Goal: Check status

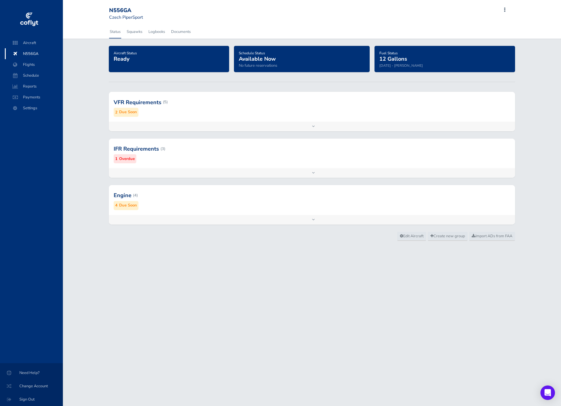
click at [209, 109] on div at bounding box center [312, 102] width 406 height 30
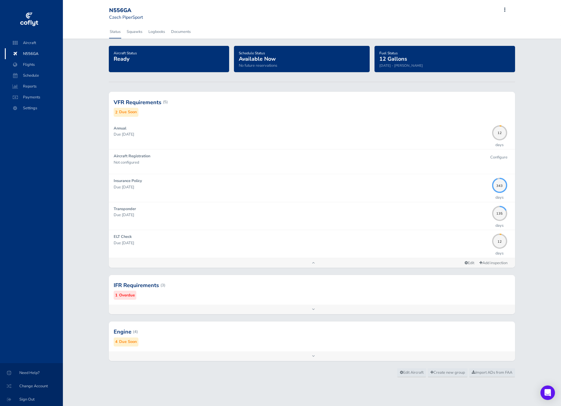
click at [268, 347] on div "Engine (4) 4 Due Soon" at bounding box center [312, 337] width 406 height 30
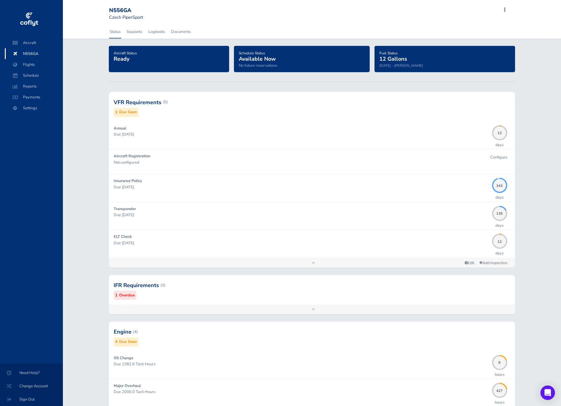
click at [268, 296] on div at bounding box center [312, 286] width 406 height 30
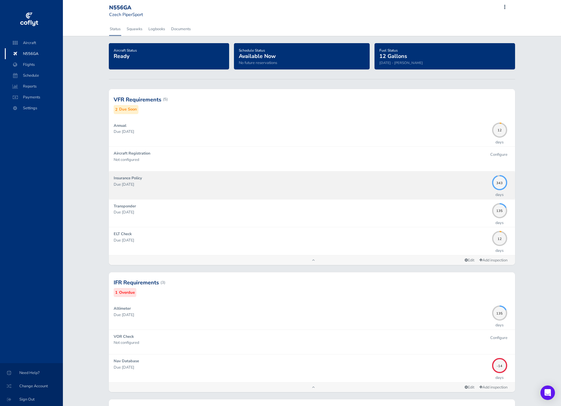
scroll to position [185, 0]
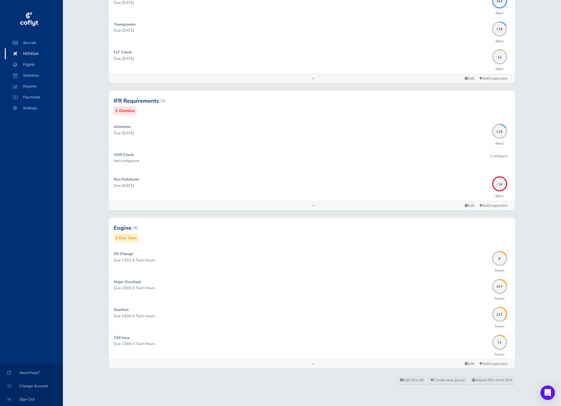
click at [546, 11] on div "Aircraft Status Ready Schedule Status Available Now No future reservations Fuel…" at bounding box center [312, 118] width 498 height 515
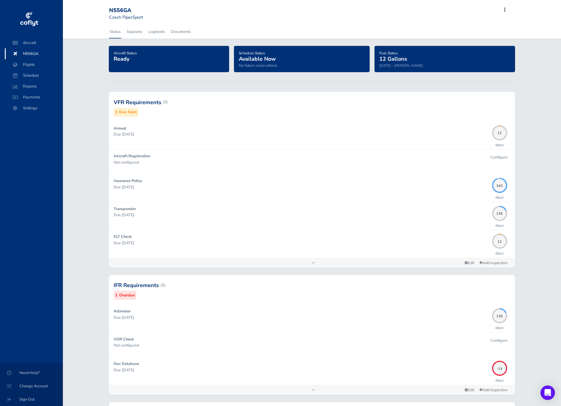
click at [42, 54] on span "N556GA" at bounding box center [34, 53] width 46 height 11
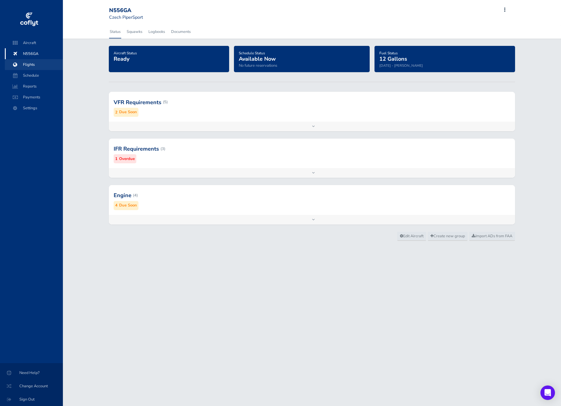
click at [36, 65] on span "Flights" at bounding box center [34, 64] width 46 height 11
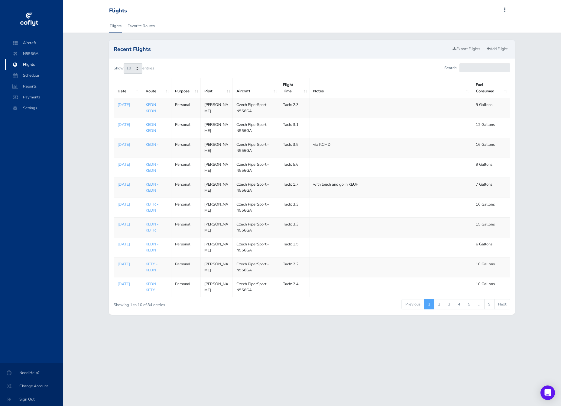
click at [147, 111] on link "KEDN - KEDN" at bounding box center [152, 107] width 13 height 11
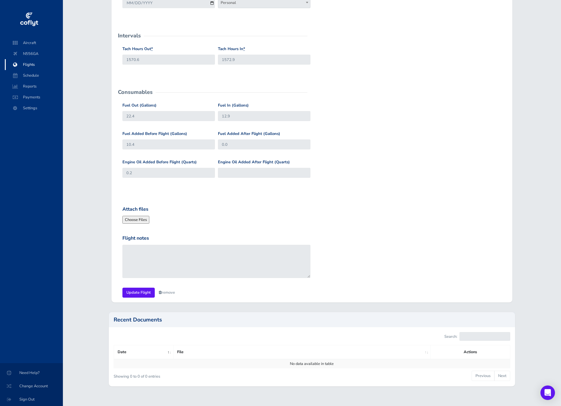
scroll to position [125, 0]
